Goal: Task Accomplishment & Management: Complete application form

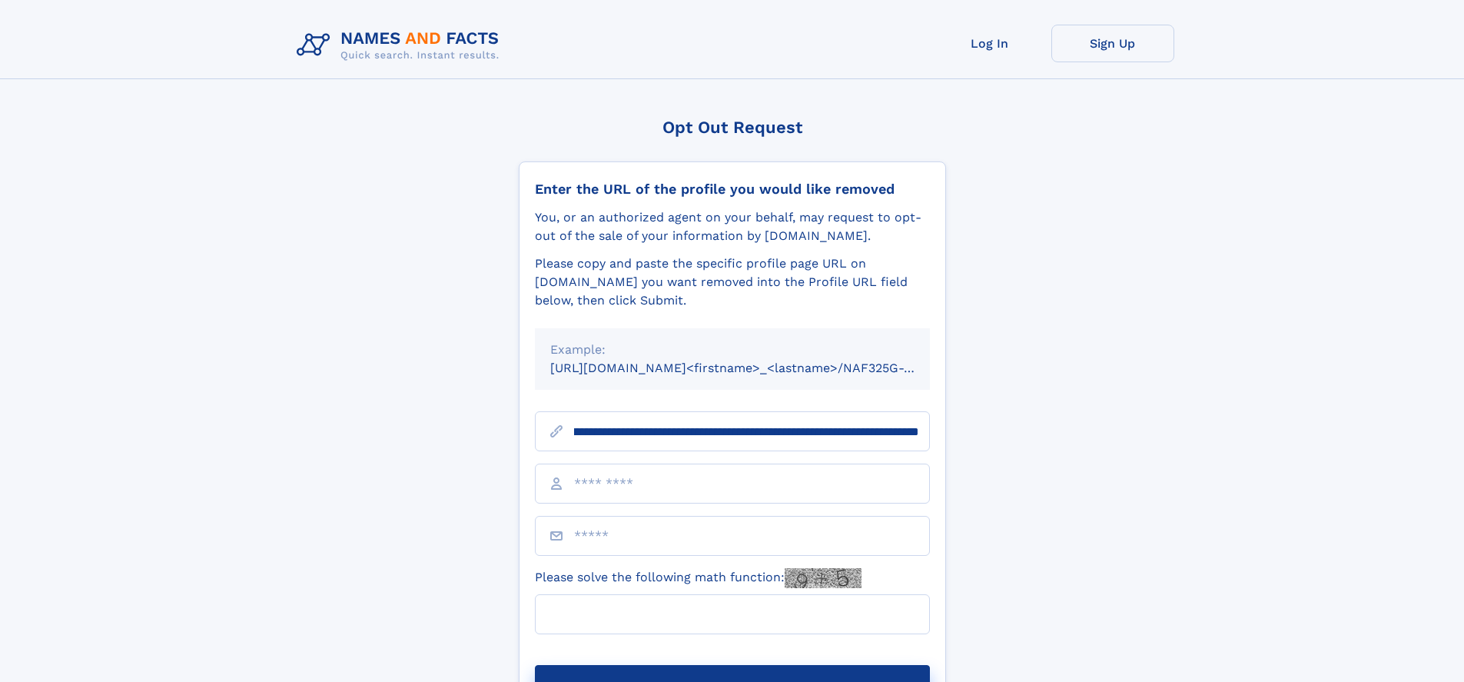
scroll to position [0, 195]
type input "**********"
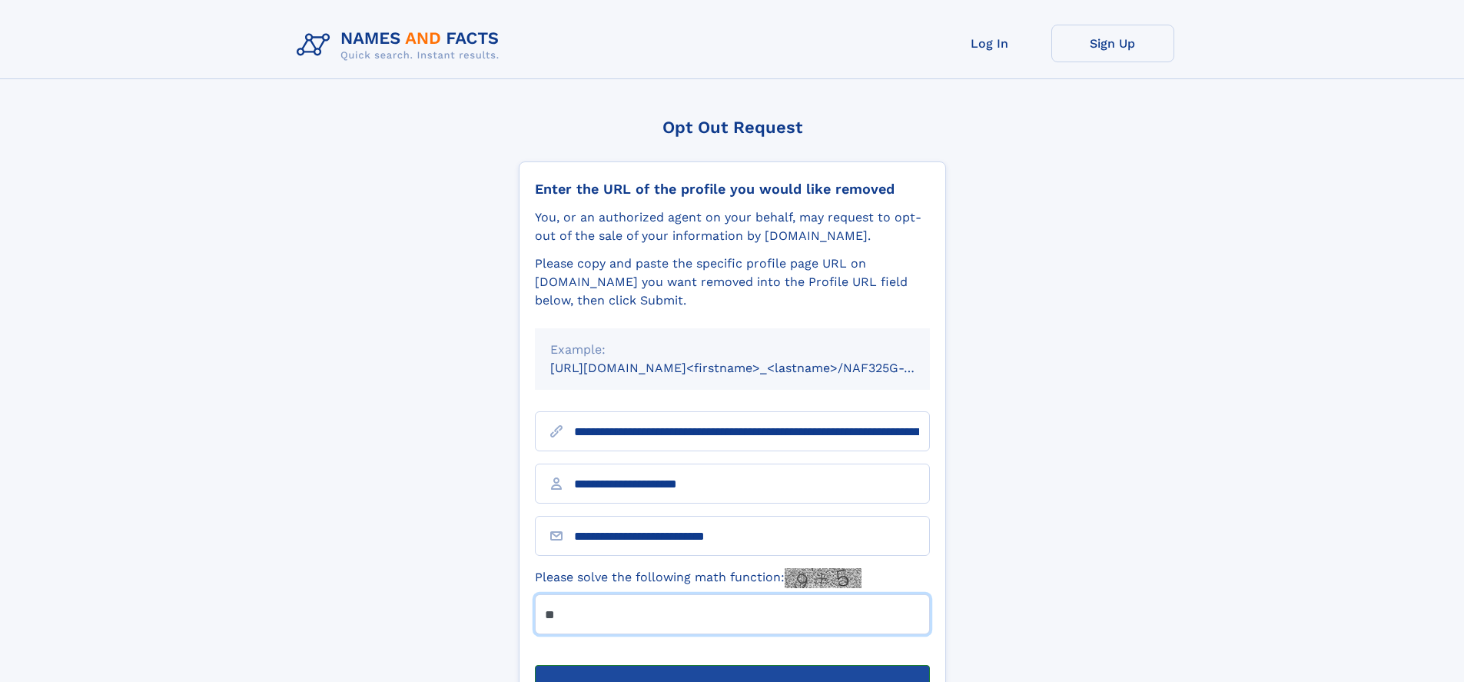
type input "**"
click at [732, 665] on button "Submit Opt Out Request" at bounding box center [732, 689] width 395 height 49
